Goal: Task Accomplishment & Management: Complete application form

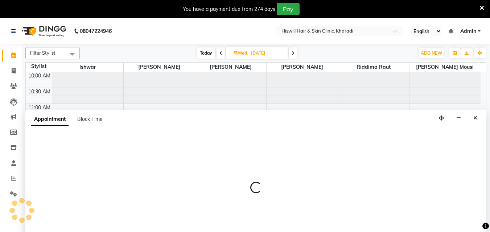
select select "62613"
select select "720"
select select "tentative"
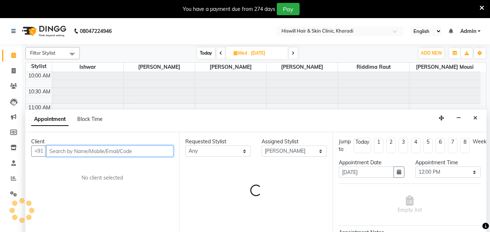
scroll to position [18, 0]
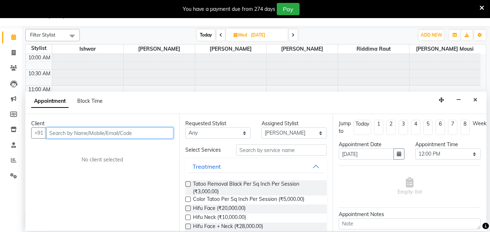
click at [247, 82] on div at bounding box center [230, 70] width 71 height 32
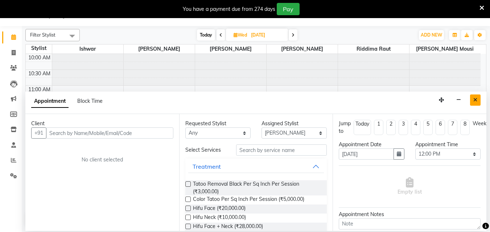
click at [472, 99] on button "Close" at bounding box center [475, 100] width 11 height 11
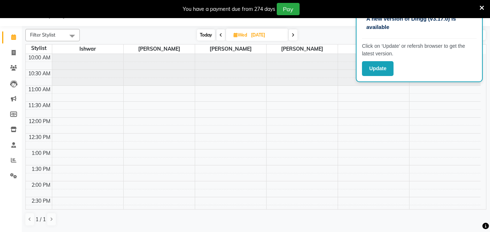
click at [285, 107] on div "10:00 AM 10:30 AM 11:00 AM 11:30 AM 12:00 PM 12:30 PM 1:00 PM 1:30 PM 2:00 PM 2…" at bounding box center [253, 229] width 454 height 350
select select "89733"
select select "tentative"
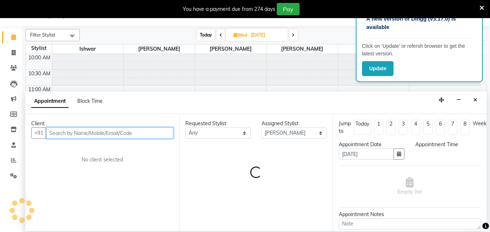
select select "690"
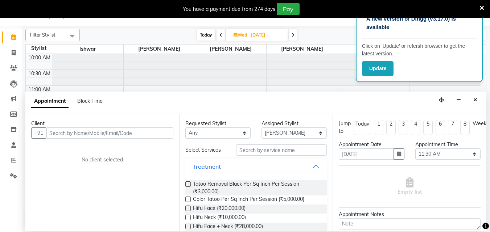
click at [482, 10] on icon at bounding box center [481, 8] width 5 height 7
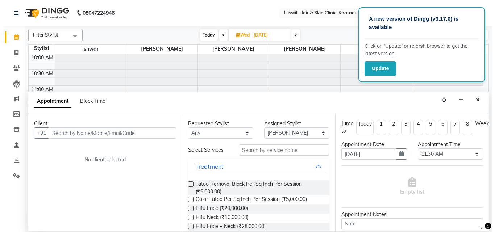
scroll to position [0, 0]
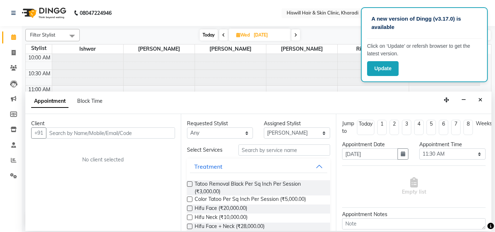
click at [321, 68] on div at bounding box center [301, 70] width 71 height 32
click at [482, 99] on icon "Close" at bounding box center [480, 99] width 4 height 5
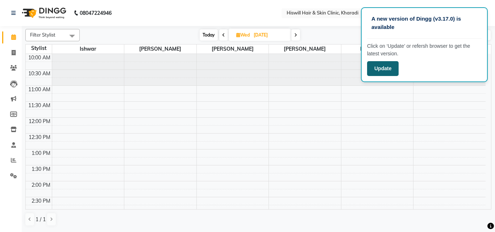
click at [383, 71] on button "Update" at bounding box center [383, 68] width 32 height 15
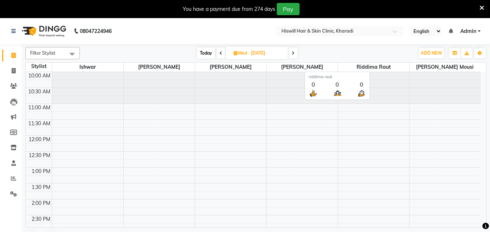
click at [393, 66] on span "riddima raut" at bounding box center [373, 67] width 71 height 9
click at [382, 71] on span "riddima raut" at bounding box center [373, 67] width 71 height 9
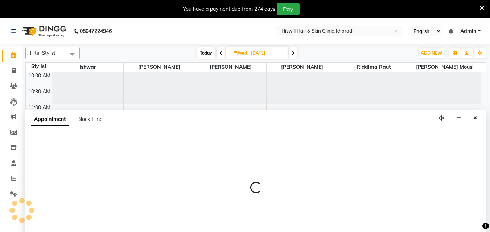
select select "89733"
select select "720"
select select "tentative"
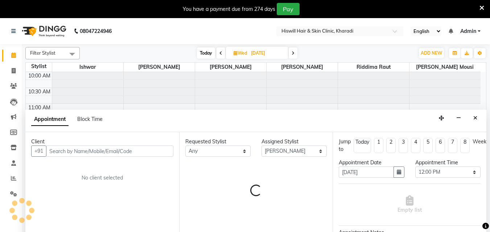
scroll to position [18, 0]
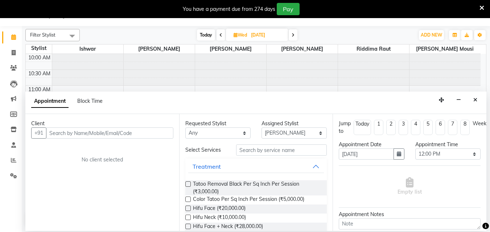
click at [63, 137] on input "text" at bounding box center [109, 133] width 127 height 11
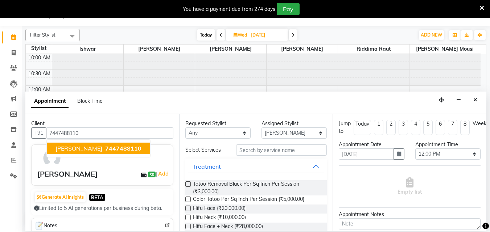
click at [105, 147] on span "7447488110" at bounding box center [123, 148] width 36 height 7
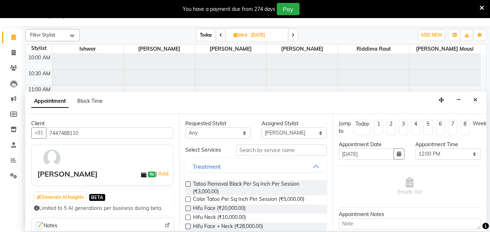
type input "7447488110"
click at [243, 152] on input "text" at bounding box center [281, 150] width 91 height 11
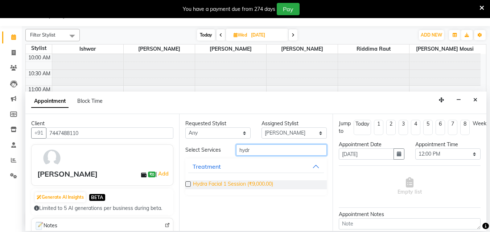
type input "hydr"
click at [234, 183] on span "Hydra Facial 1 Session (₹9,000.00)" at bounding box center [233, 184] width 80 height 9
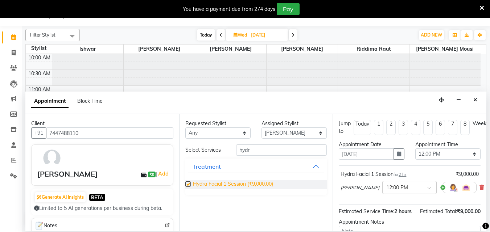
checkbox input "false"
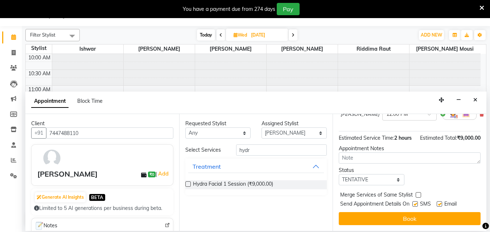
scroll to position [87, 0]
click at [349, 154] on textarea at bounding box center [409, 158] width 142 height 11
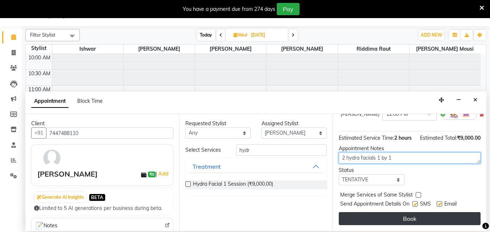
type textarea "2 hydra facials 1 by 1"
click at [404, 213] on button "Book" at bounding box center [409, 218] width 142 height 13
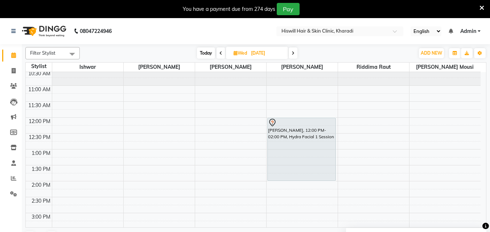
scroll to position [0, 0]
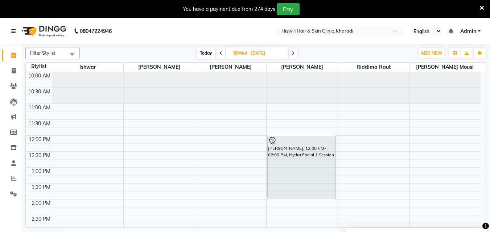
click at [294, 55] on span at bounding box center [292, 52] width 9 height 11
type input "04-09-2025"
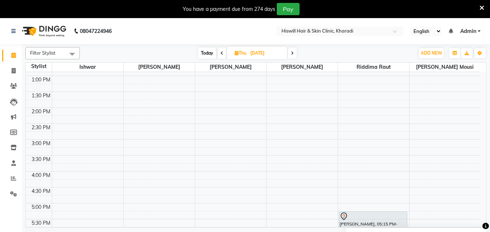
scroll to position [109, 0]
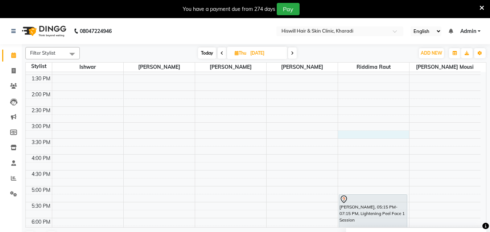
click at [347, 134] on div "10:00 AM 10:30 AM 11:00 AM 11:30 AM 12:00 PM 12:30 PM 1:00 PM 1:30 PM 2:00 PM 2…" at bounding box center [253, 138] width 454 height 350
select select "89734"
select select "tentative"
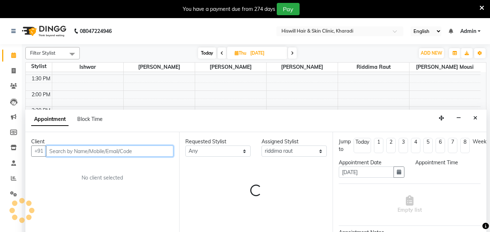
select select "915"
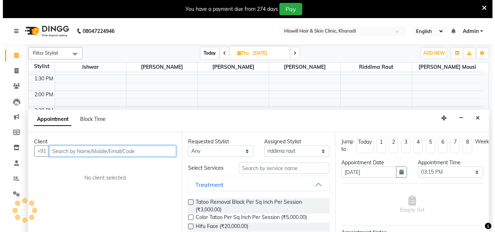
scroll to position [18, 0]
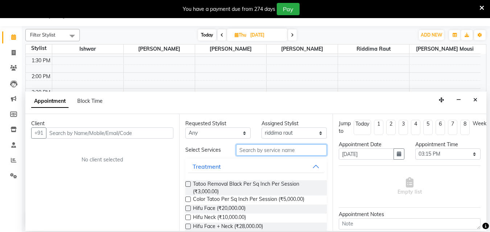
click at [247, 151] on input "text" at bounding box center [281, 150] width 91 height 11
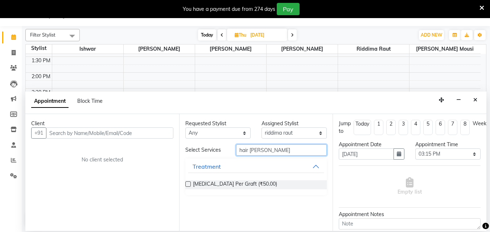
type input "hair tran"
click at [189, 185] on label at bounding box center [187, 184] width 5 height 5
click at [189, 185] on input "checkbox" at bounding box center [187, 185] width 5 height 5
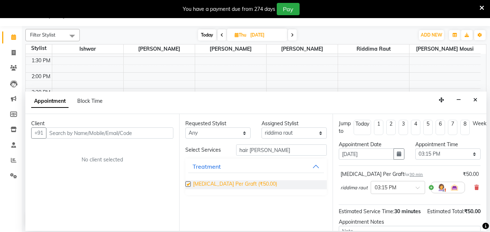
checkbox input "false"
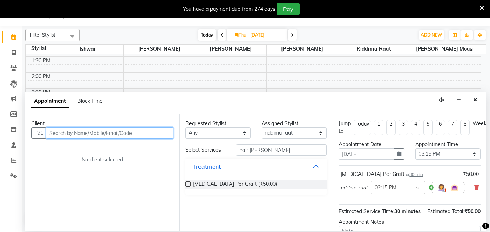
click at [60, 133] on input "text" at bounding box center [109, 133] width 127 height 11
type input "7774800088"
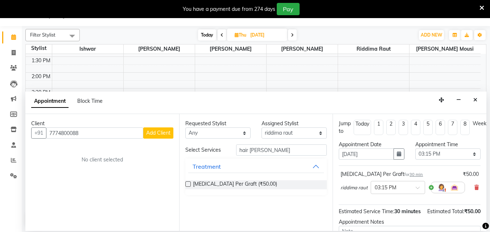
click at [155, 132] on span "Add Client" at bounding box center [158, 133] width 24 height 7
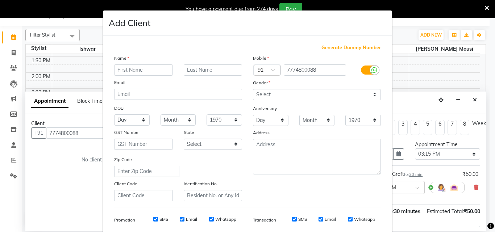
click at [122, 70] on input "text" at bounding box center [143, 70] width 59 height 11
type input "tushar"
click at [186, 72] on input "text" at bounding box center [213, 70] width 59 height 11
type input "ht"
click at [373, 96] on select "Select Male Female Other Prefer Not To Say" at bounding box center [317, 94] width 128 height 11
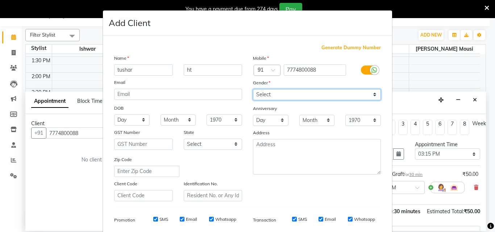
select select "male"
click at [253, 89] on select "Select Male Female Other Prefer Not To Say" at bounding box center [317, 94] width 128 height 11
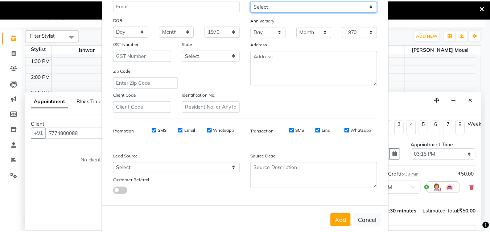
scroll to position [102, 0]
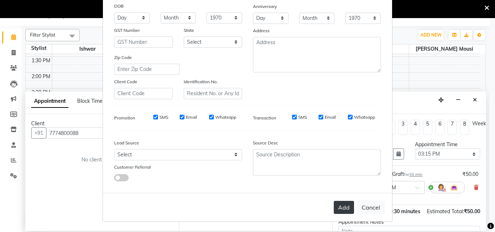
click at [342, 208] on button "Add" at bounding box center [344, 207] width 20 height 13
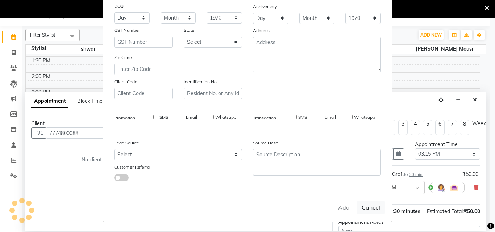
select select
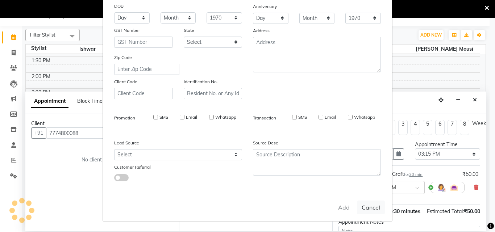
select select
checkbox input "false"
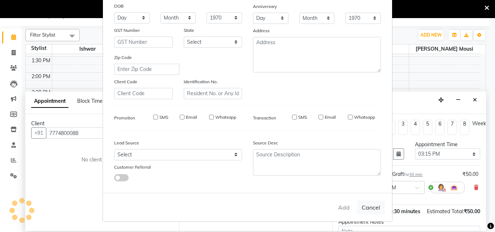
checkbox input "false"
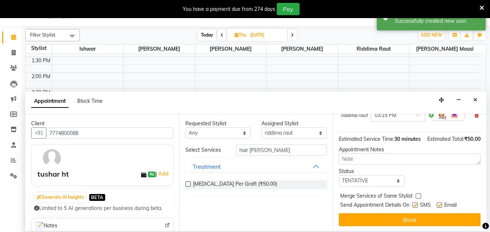
scroll to position [87, 0]
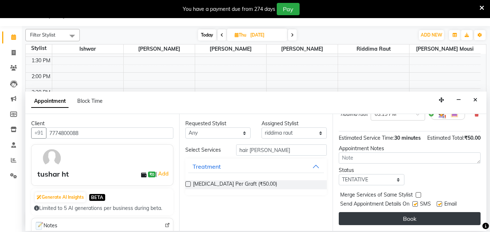
click at [402, 212] on button "Book" at bounding box center [409, 218] width 142 height 13
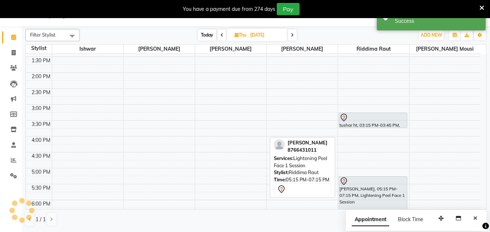
scroll to position [0, 0]
